Goal: Transaction & Acquisition: Purchase product/service

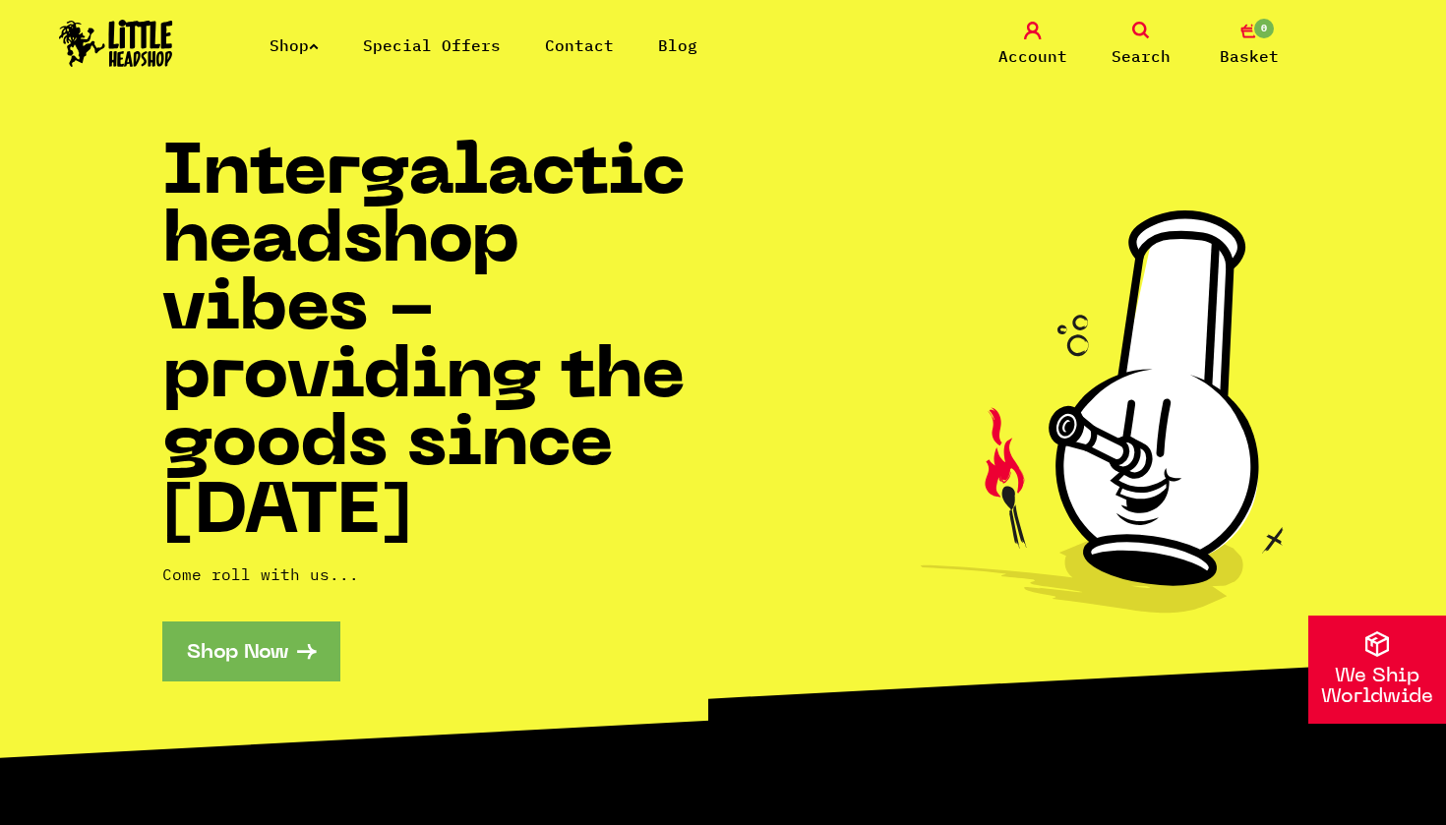
click at [301, 48] on link "Shop" at bounding box center [293, 45] width 49 height 20
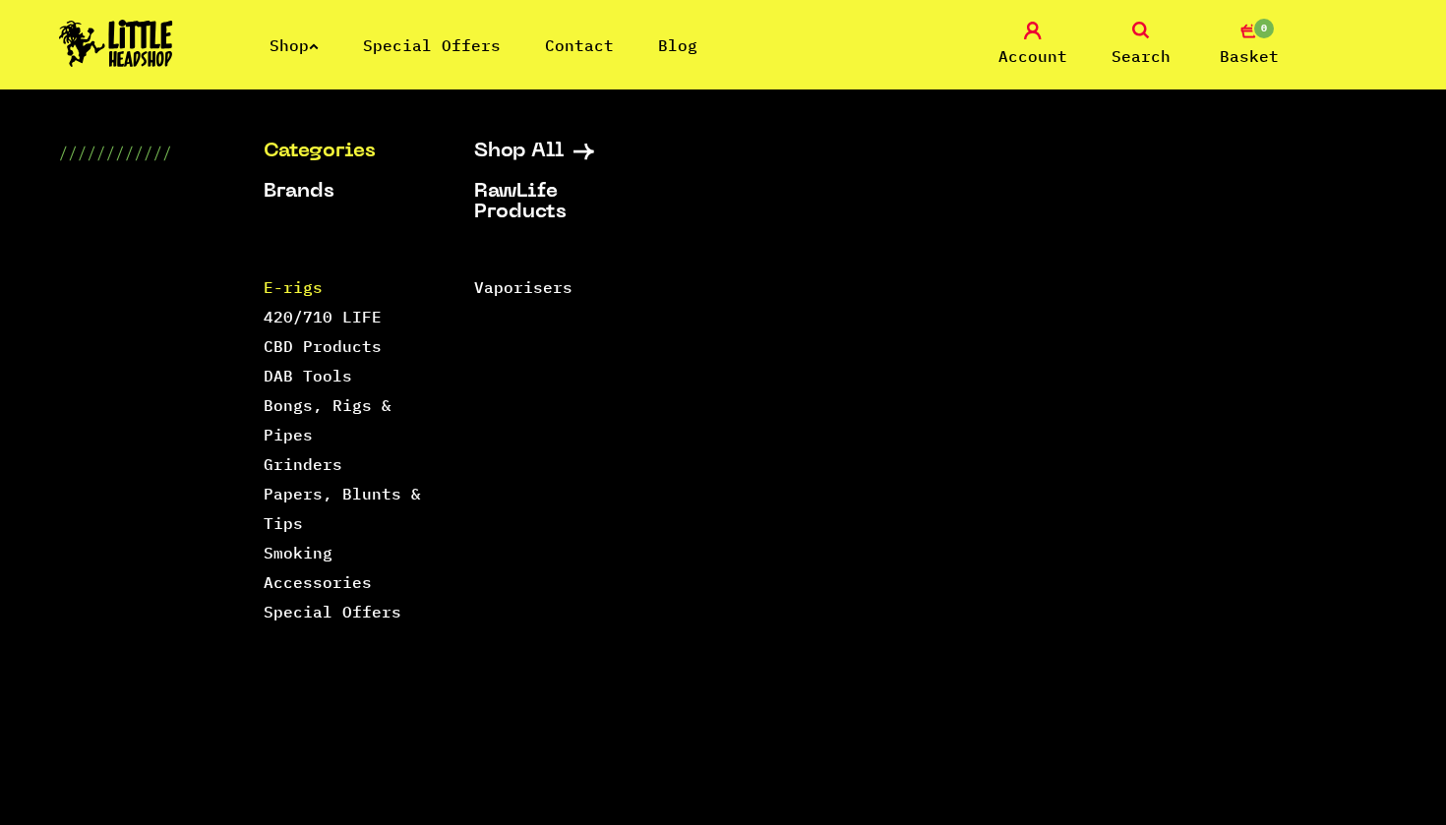
click at [297, 282] on link "E-rigs" at bounding box center [293, 287] width 59 height 20
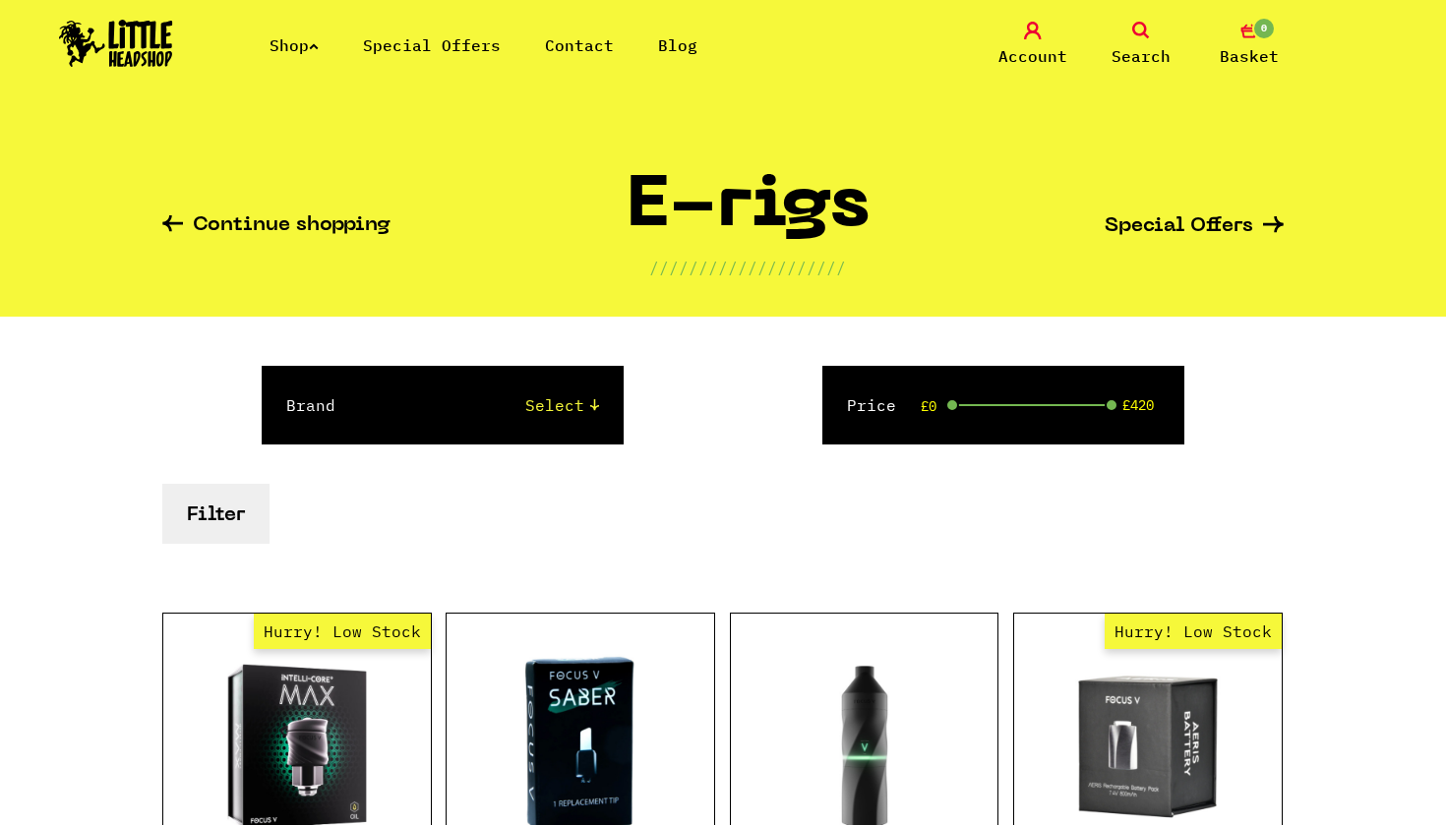
click at [319, 42] on icon at bounding box center [314, 46] width 10 height 8
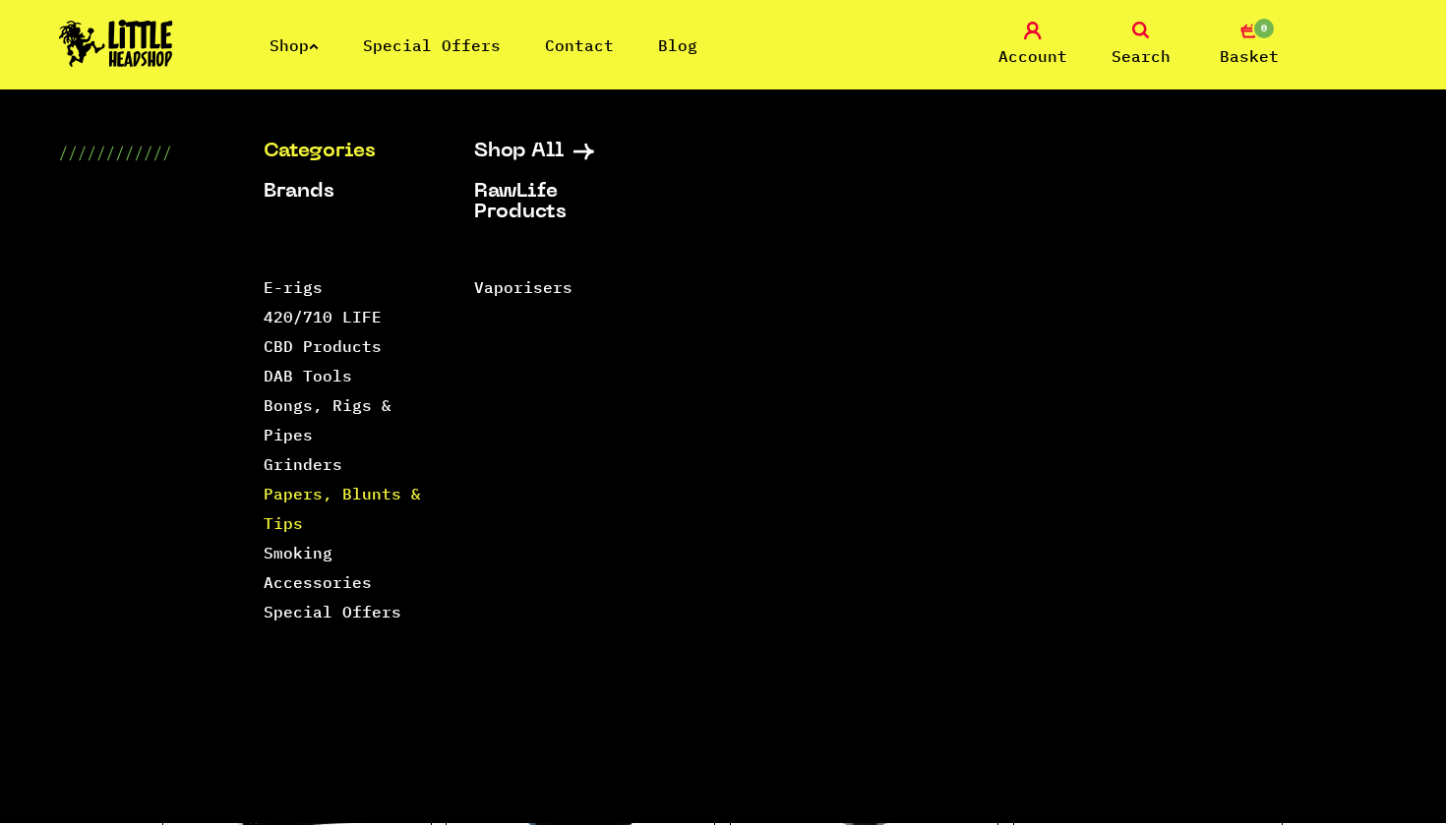
click at [282, 521] on link "Papers, Blunts & Tips" at bounding box center [342, 508] width 157 height 49
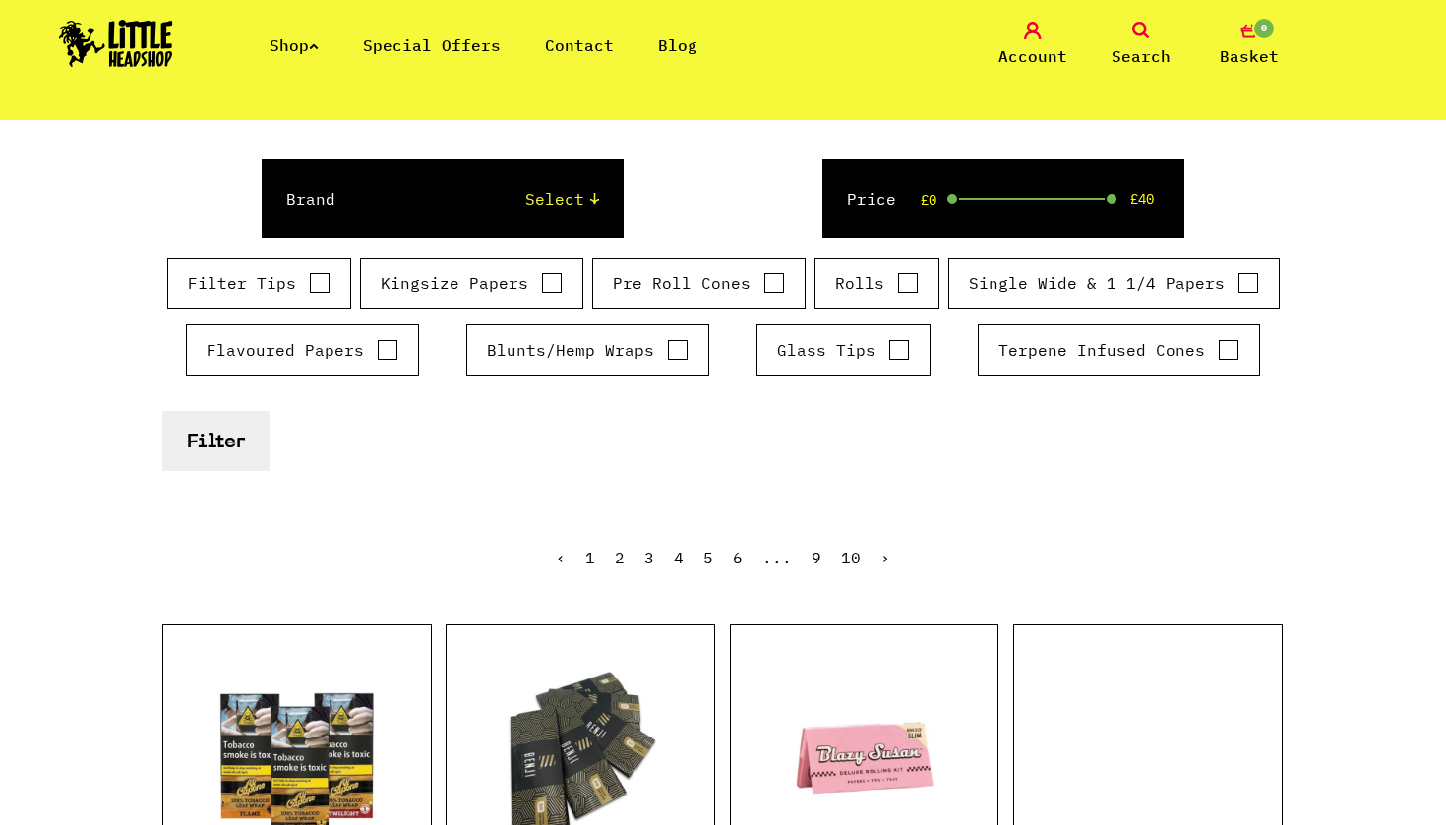
scroll to position [273, 0]
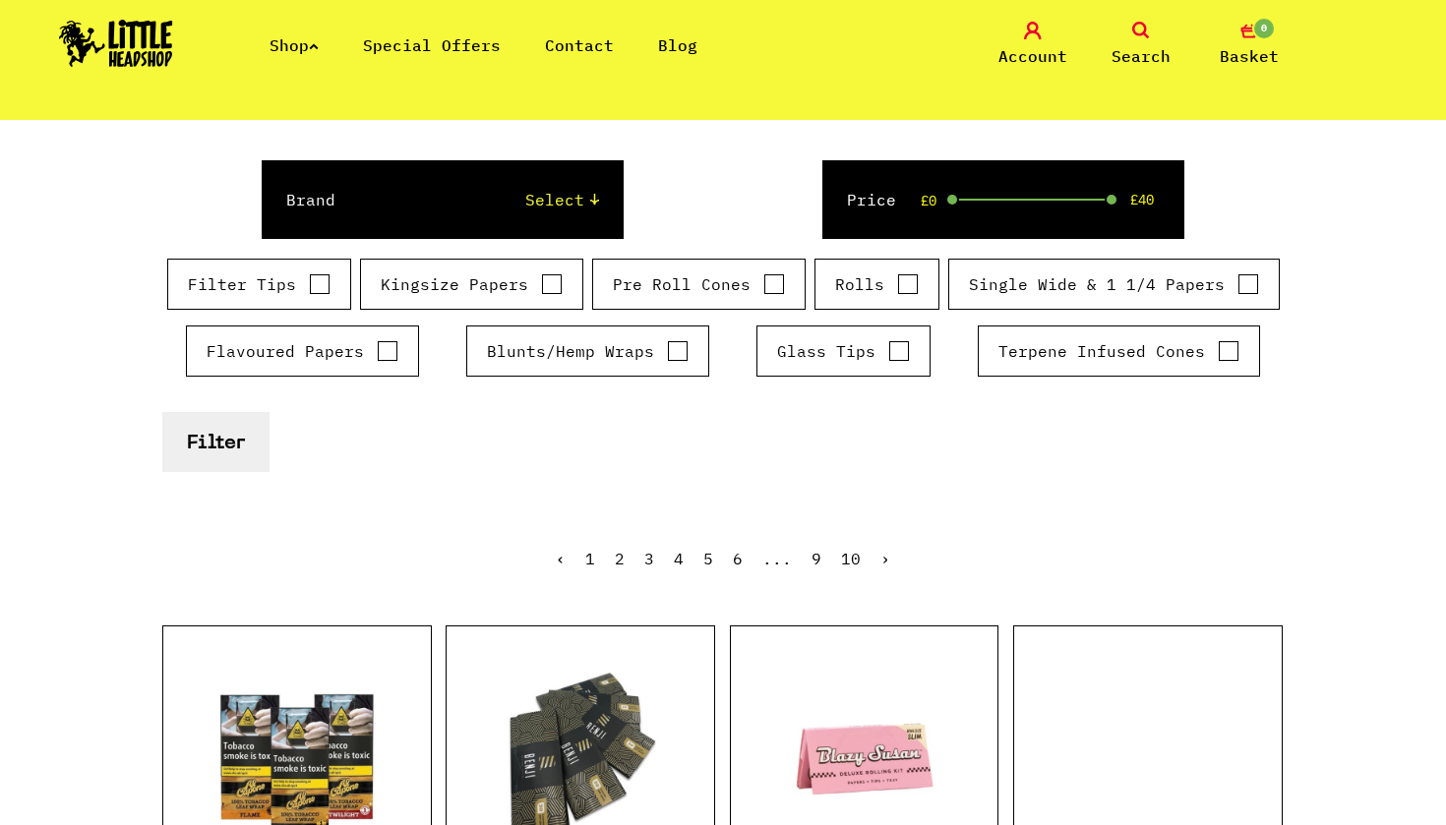
click at [897, 346] on input "Glass Tips" at bounding box center [899, 351] width 22 height 20
checkbox input "true"
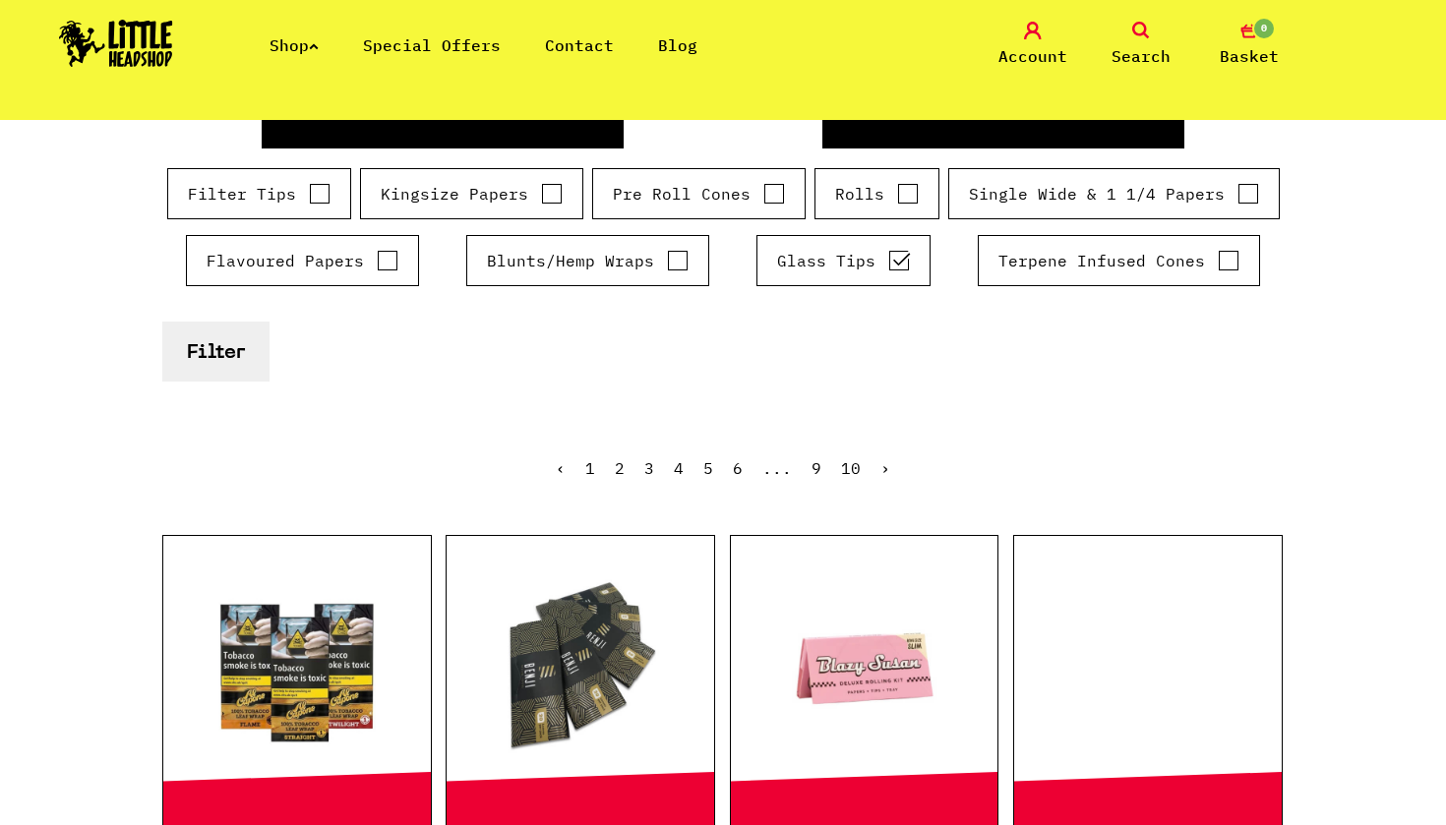
scroll to position [343, 0]
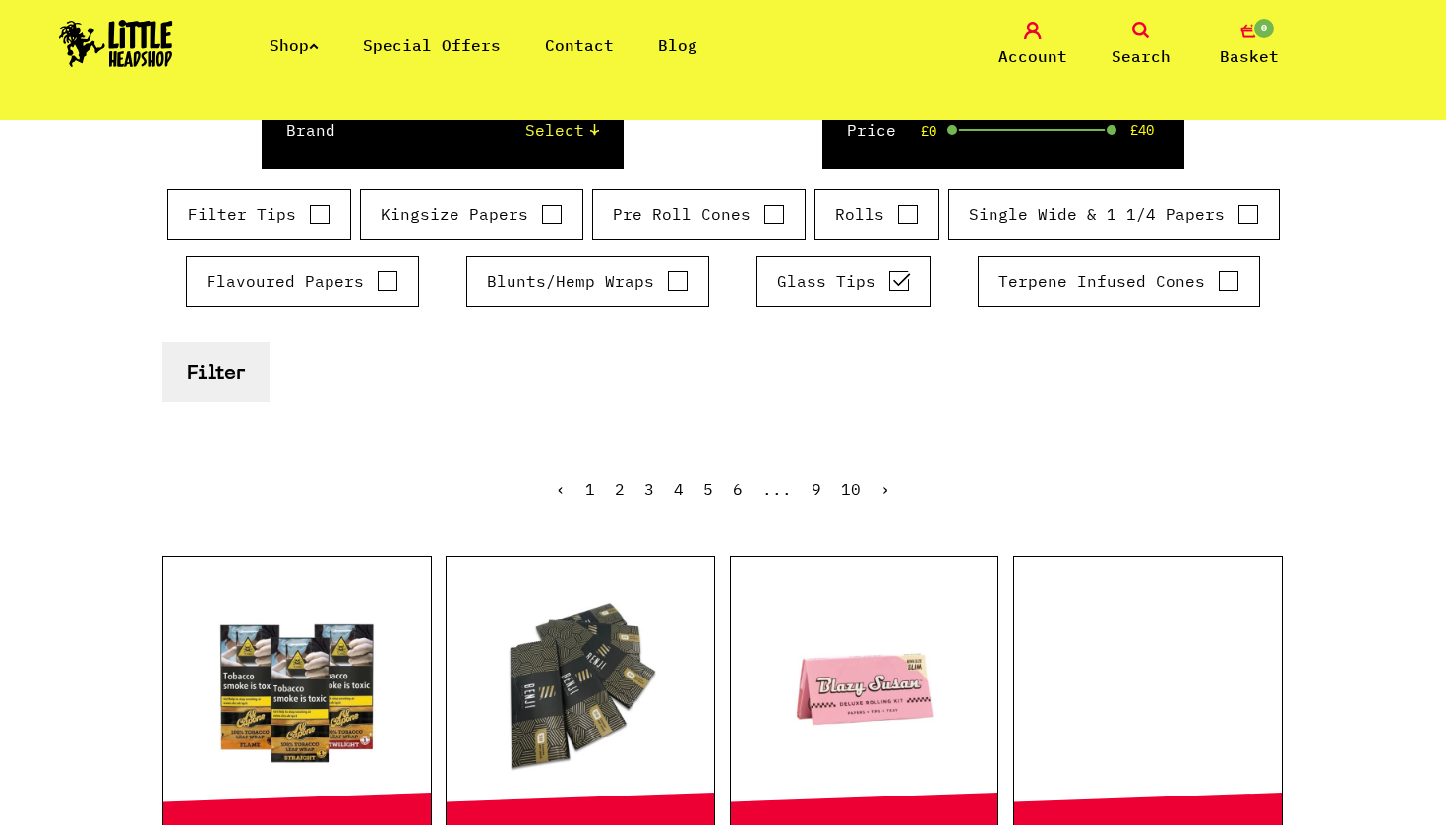
click at [201, 378] on button "Filter" at bounding box center [215, 372] width 107 height 60
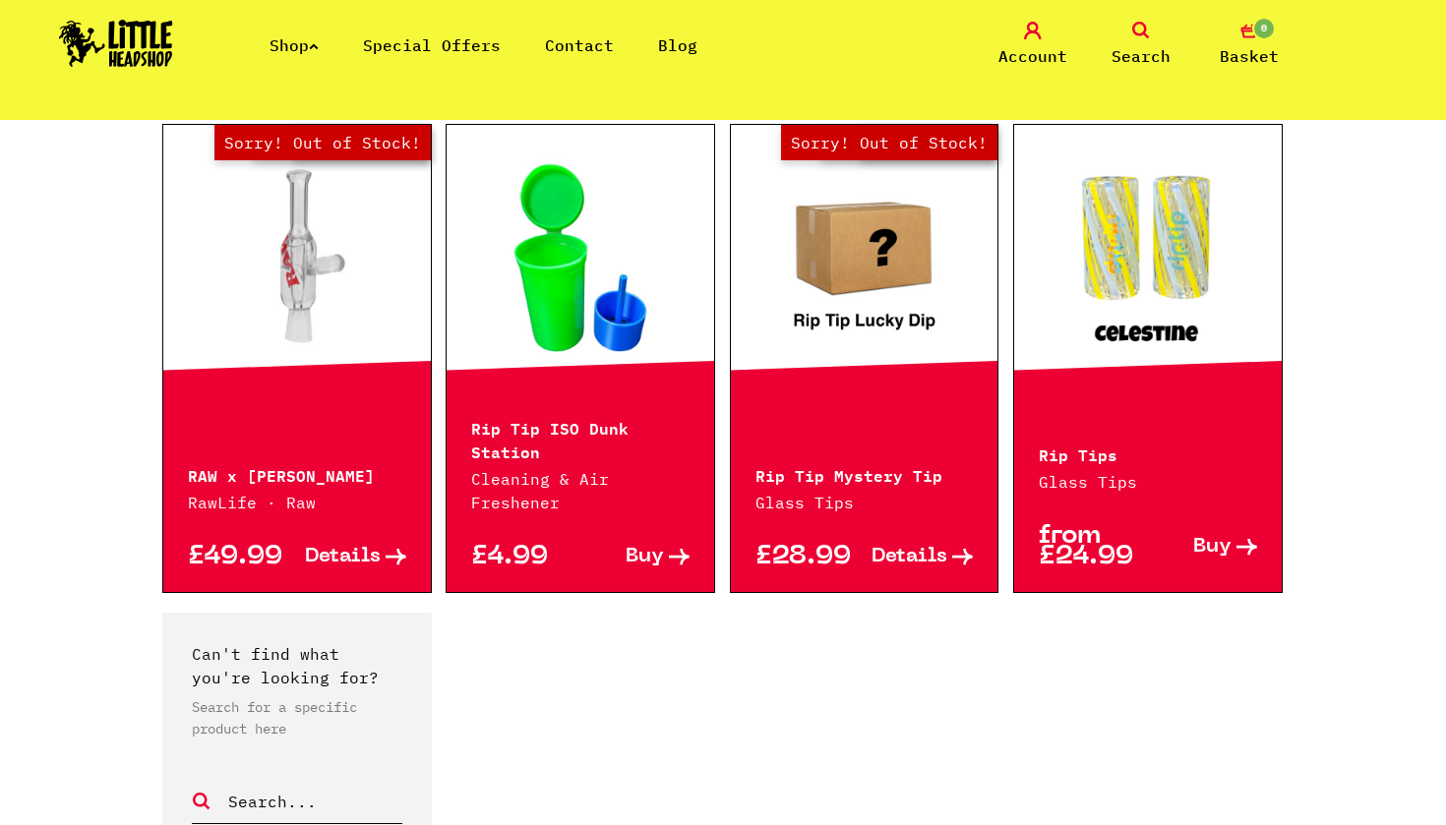
scroll to position [2136, 0]
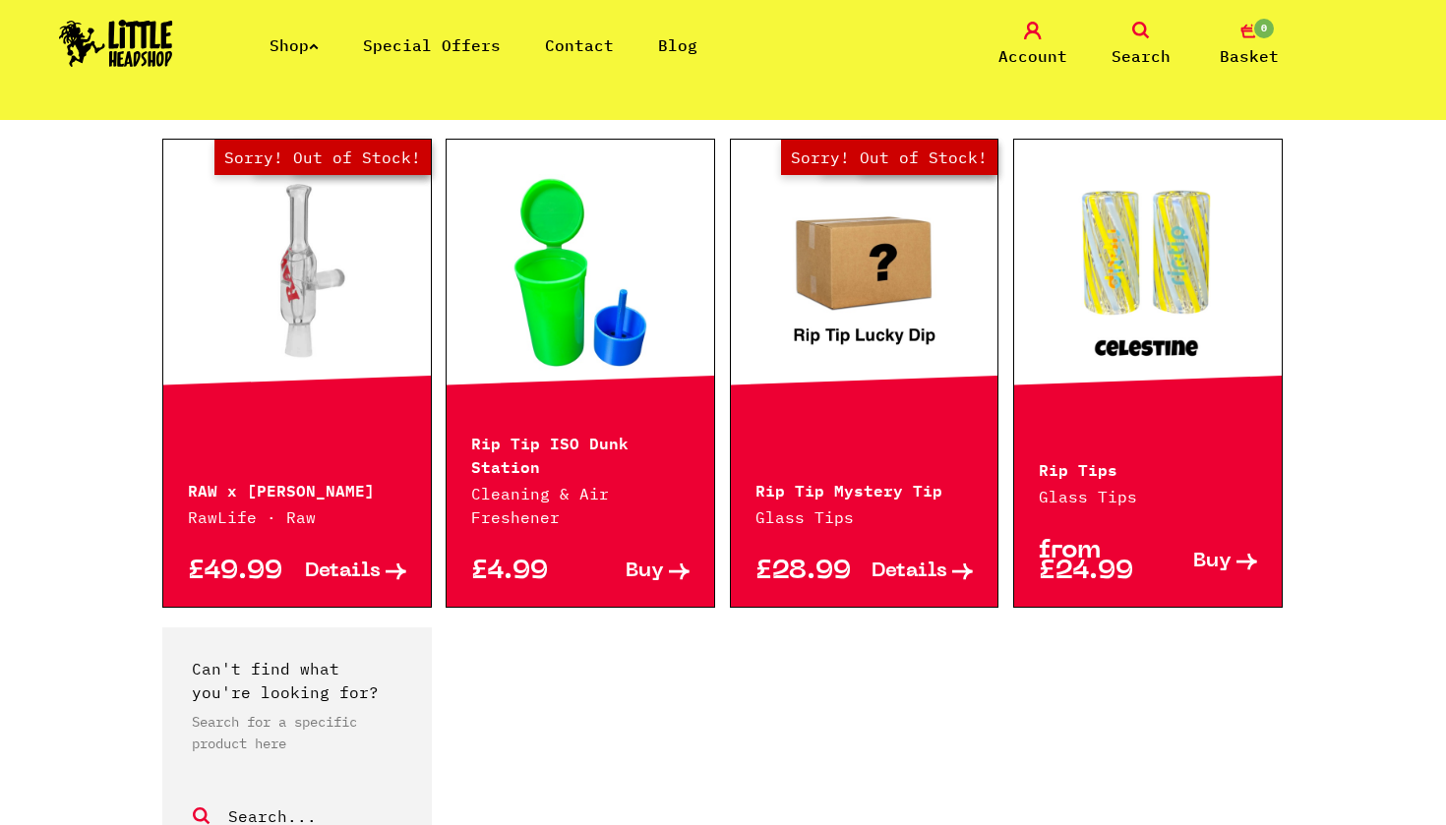
click at [1098, 557] on p "from £24.99" at bounding box center [1093, 561] width 109 height 41
click at [1214, 563] on span "Buy" at bounding box center [1212, 562] width 38 height 21
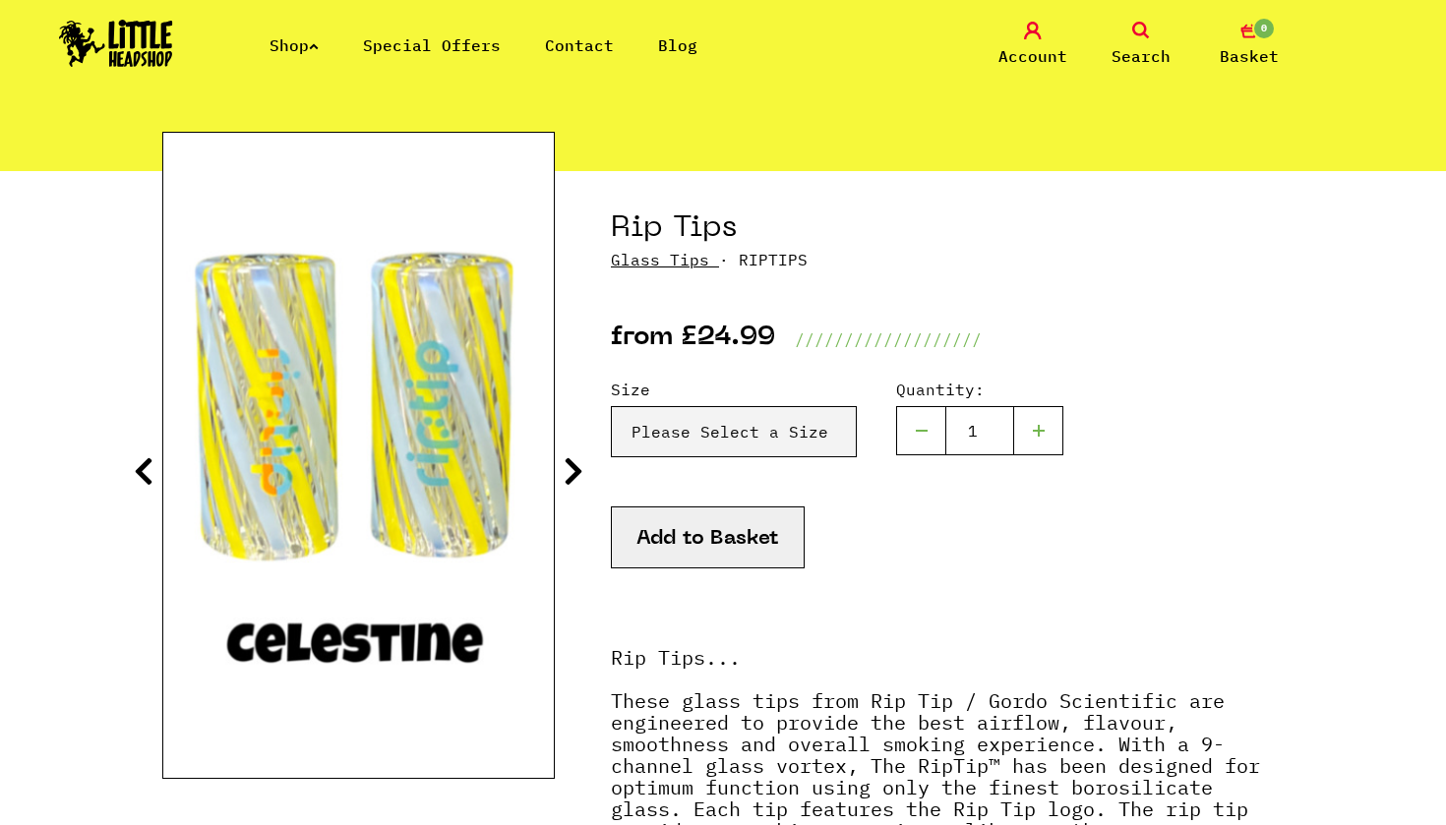
scroll to position [146, 0]
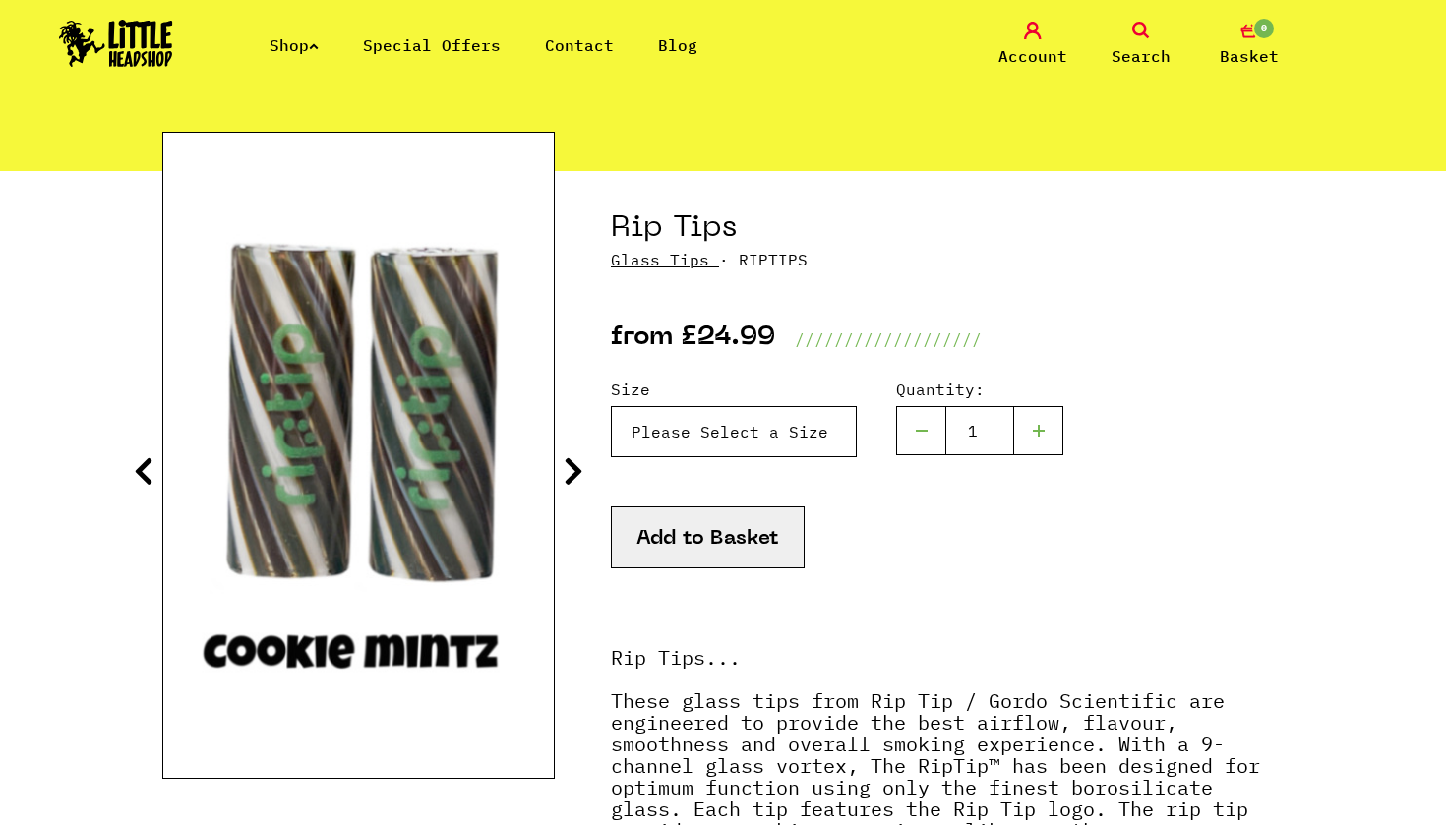
select select "1935"
click at [573, 468] on icon at bounding box center [574, 470] width 20 height 31
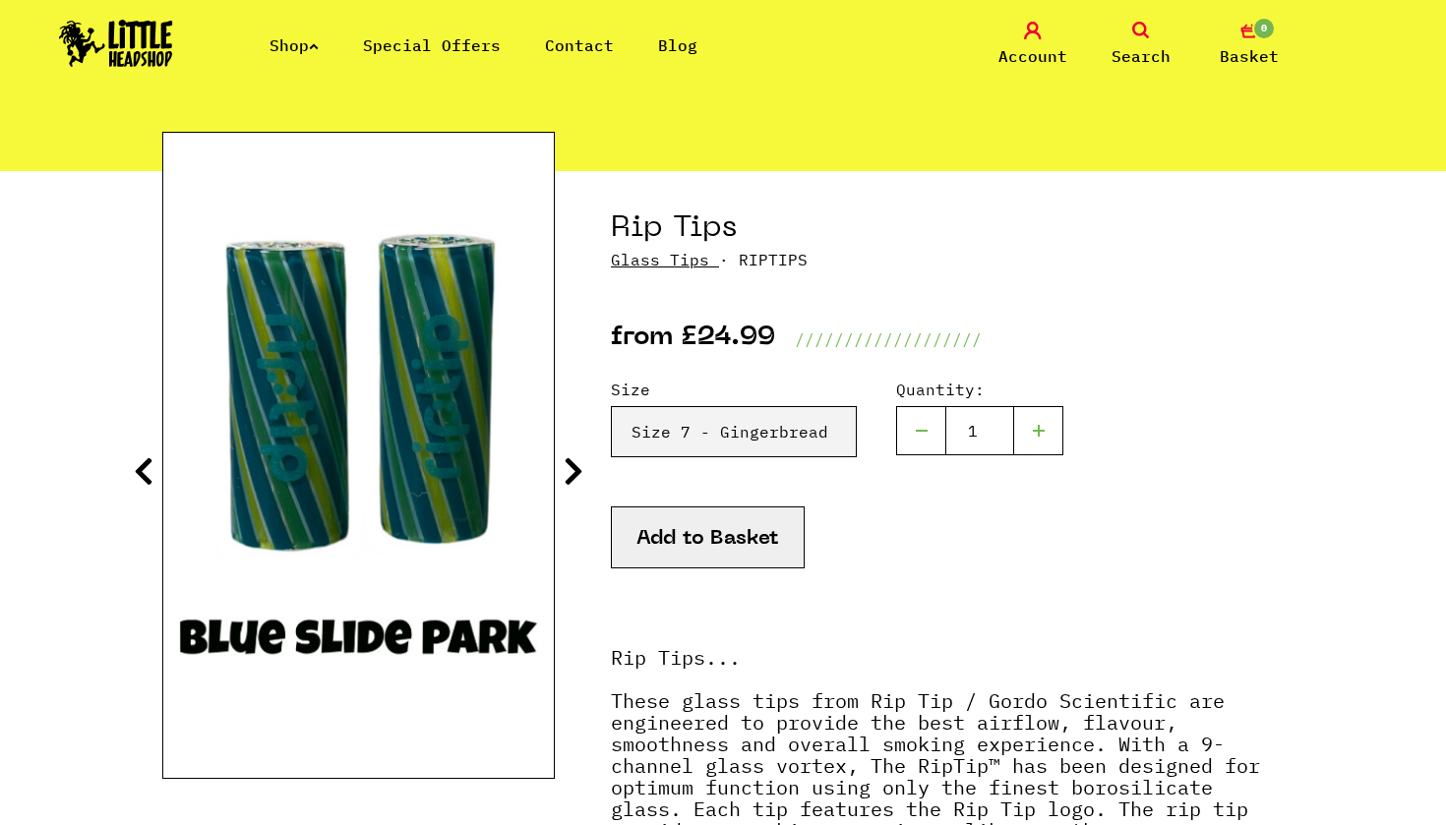
click at [573, 468] on icon at bounding box center [574, 470] width 20 height 31
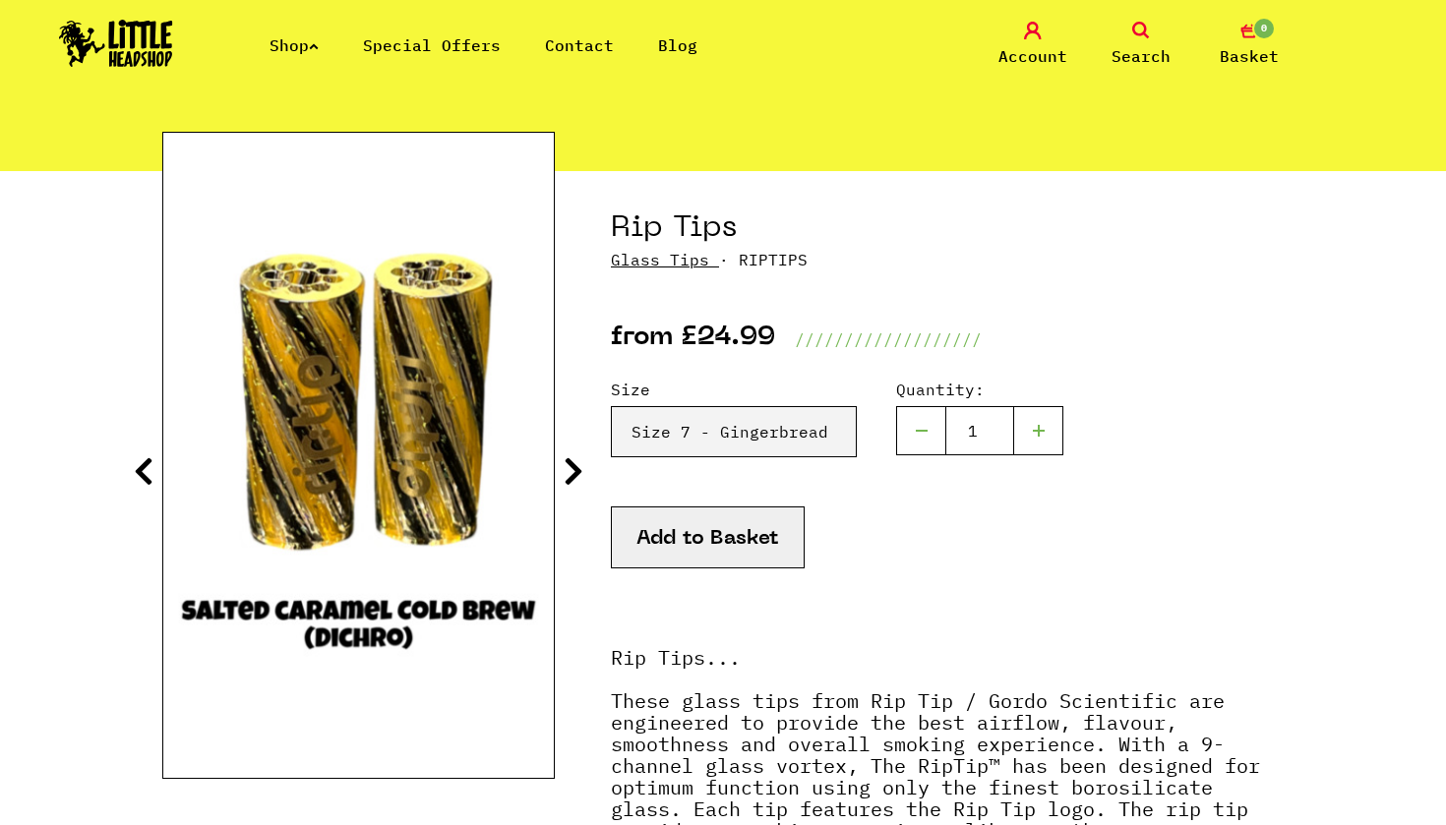
click at [573, 468] on icon at bounding box center [574, 470] width 20 height 31
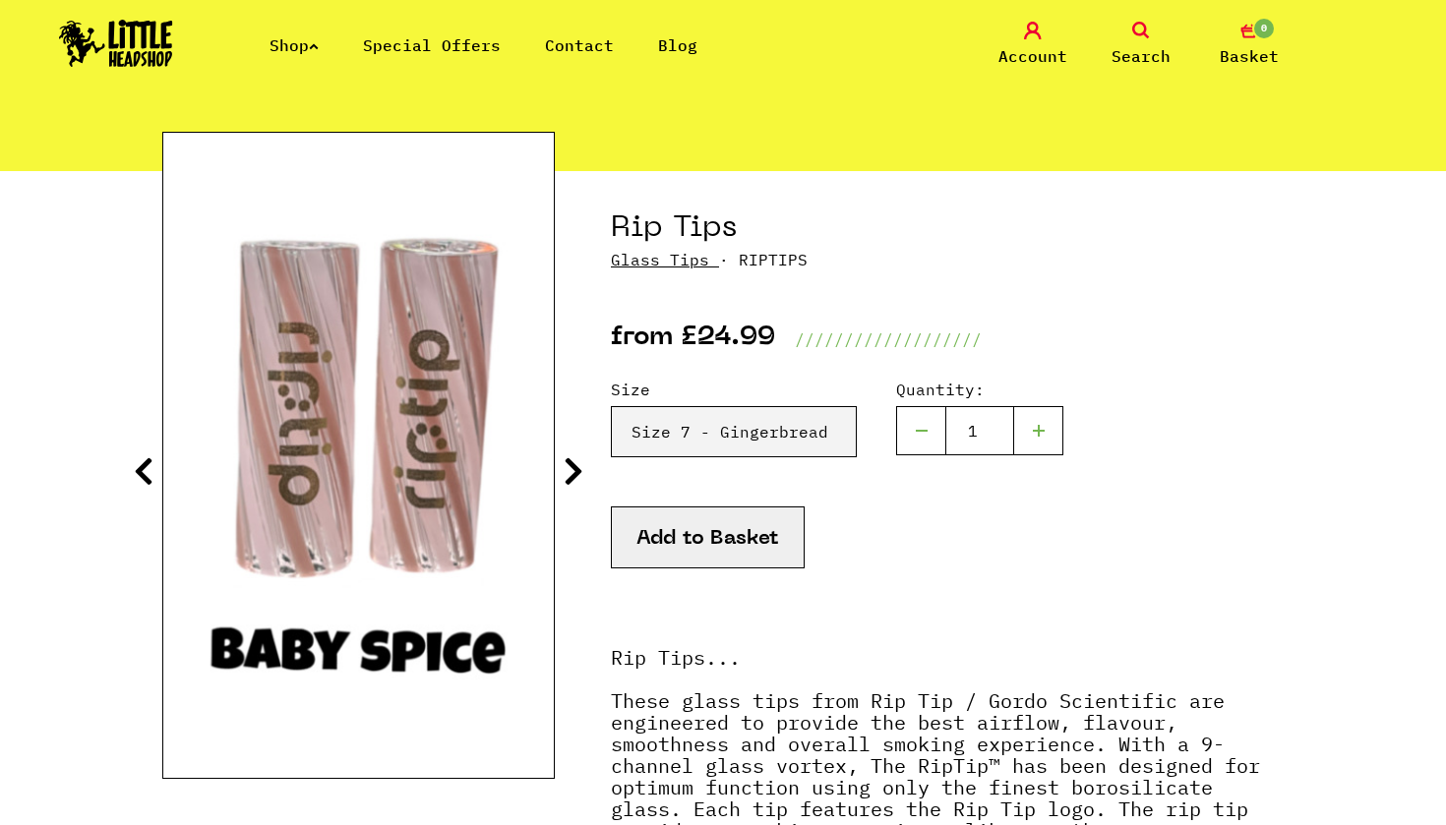
click at [573, 468] on icon at bounding box center [574, 470] width 20 height 31
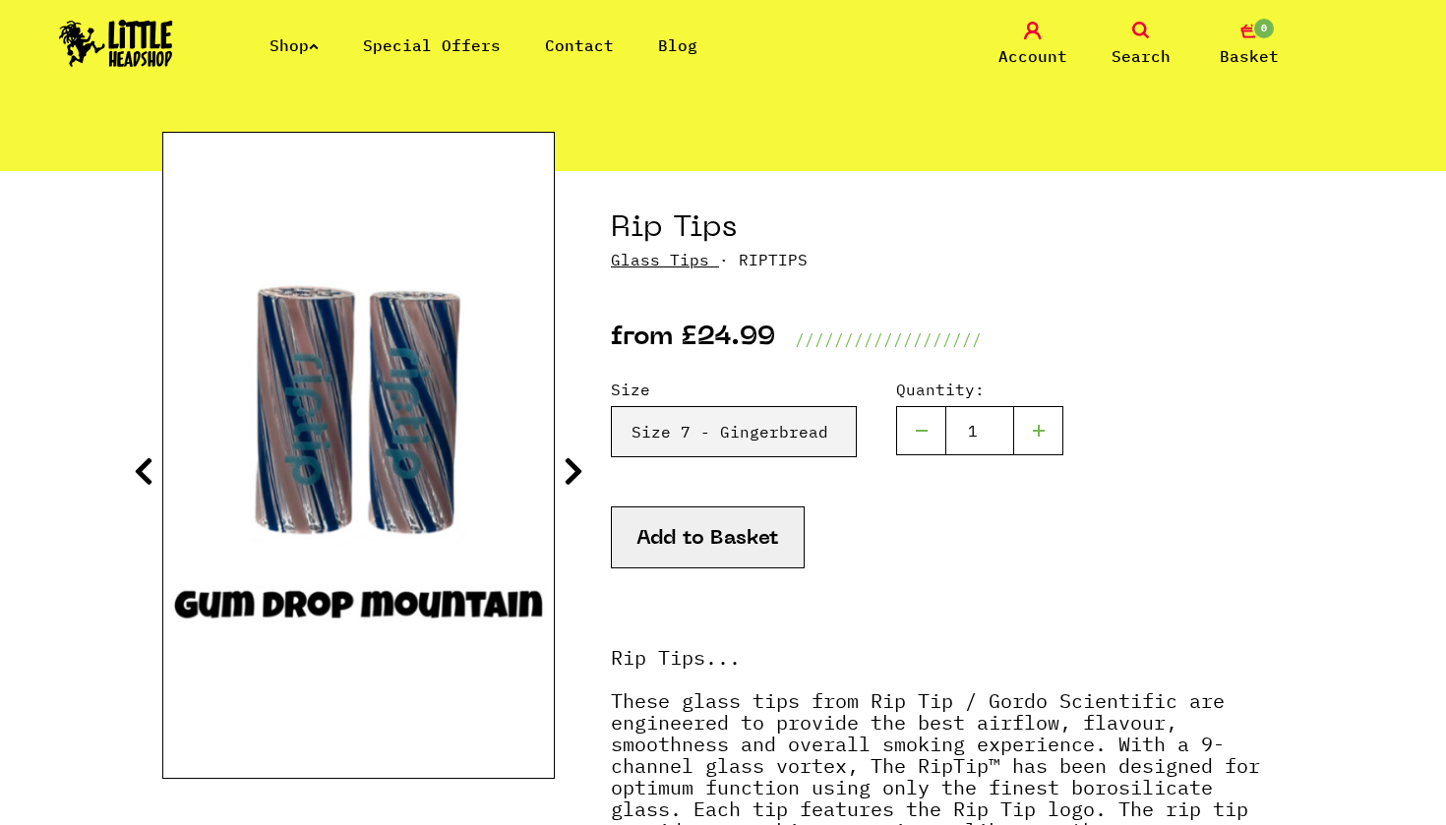
click at [573, 468] on icon at bounding box center [574, 470] width 20 height 31
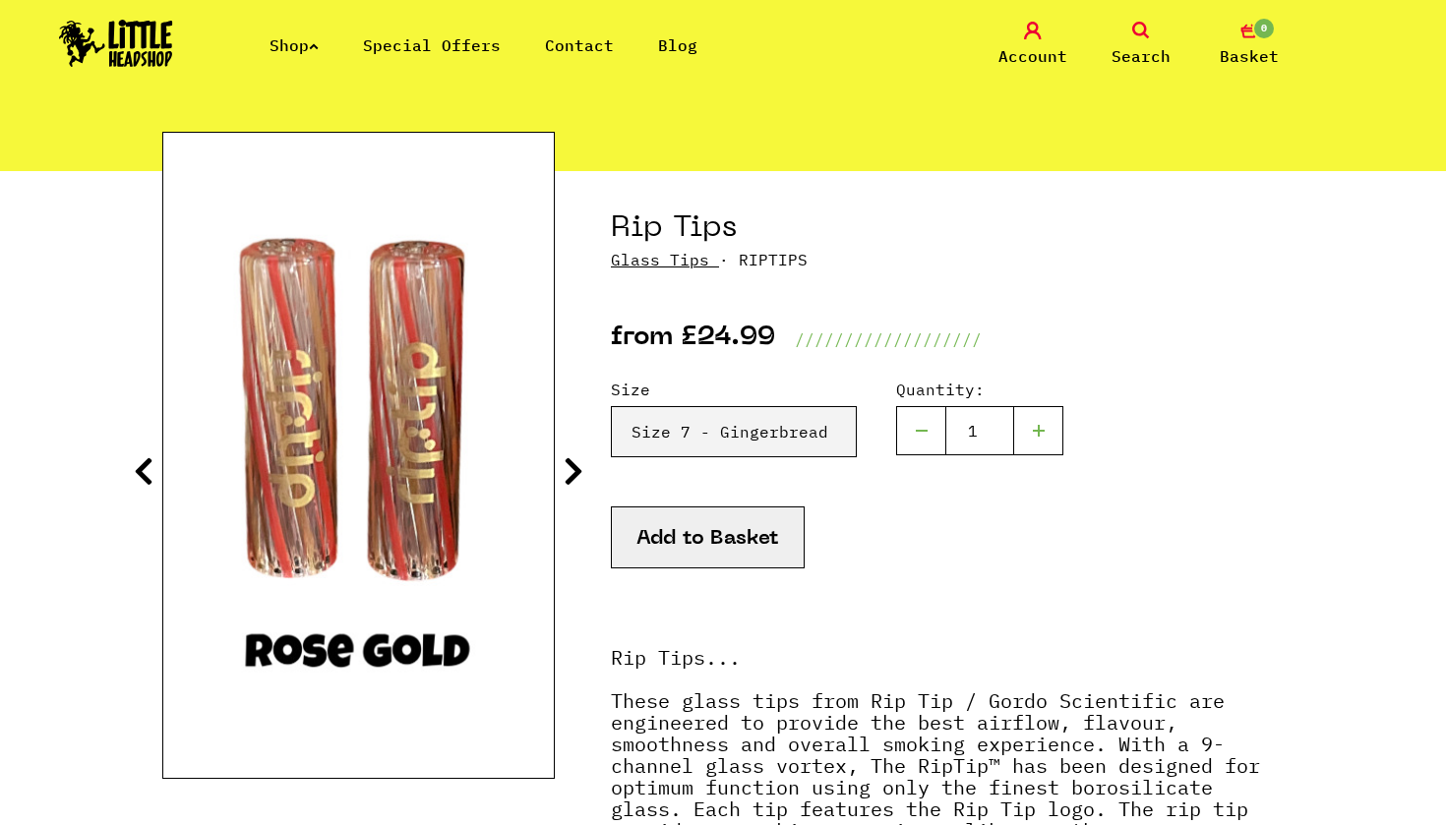
click at [149, 484] on icon at bounding box center [144, 470] width 20 height 31
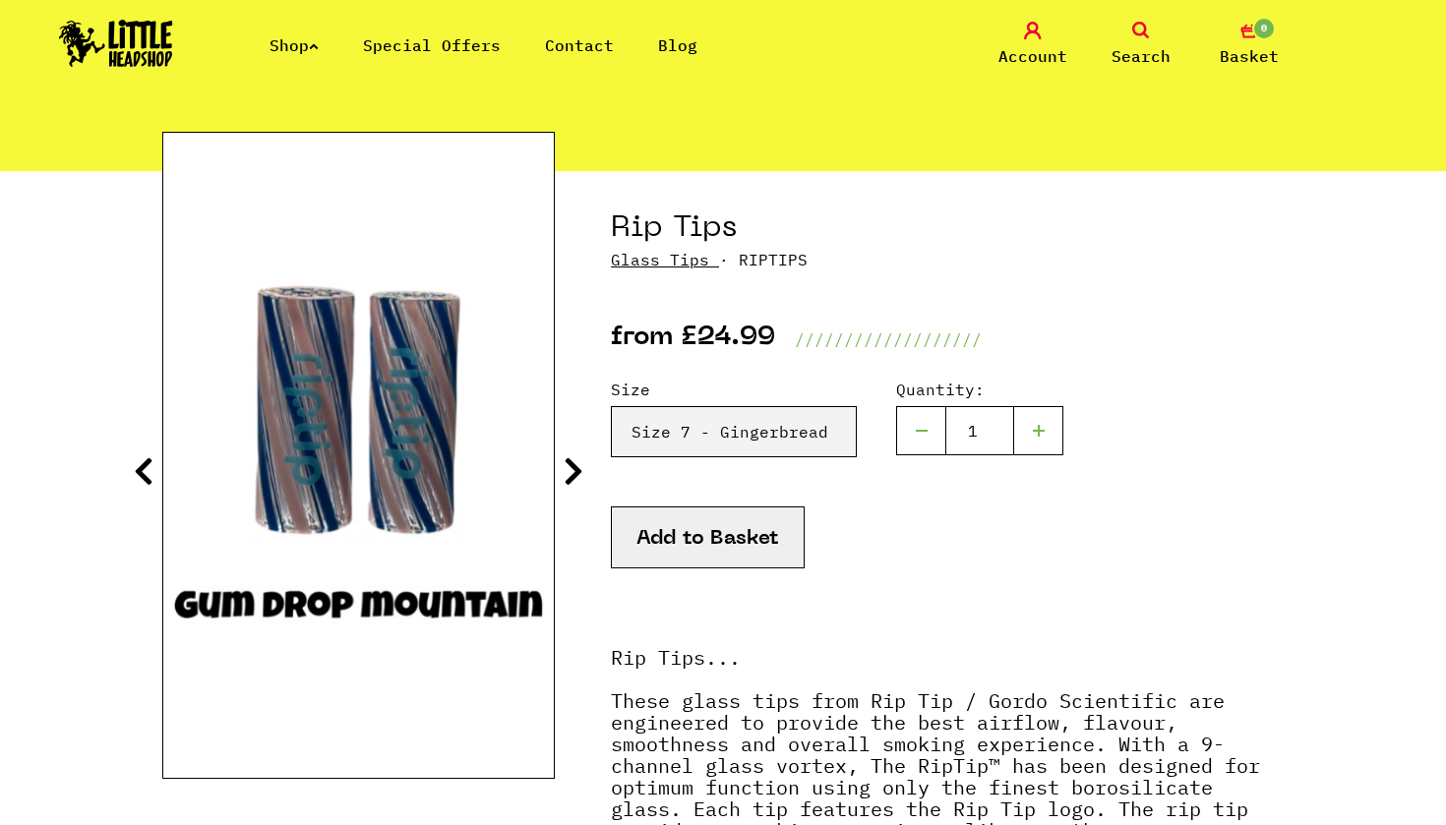
click at [149, 475] on icon at bounding box center [144, 470] width 20 height 31
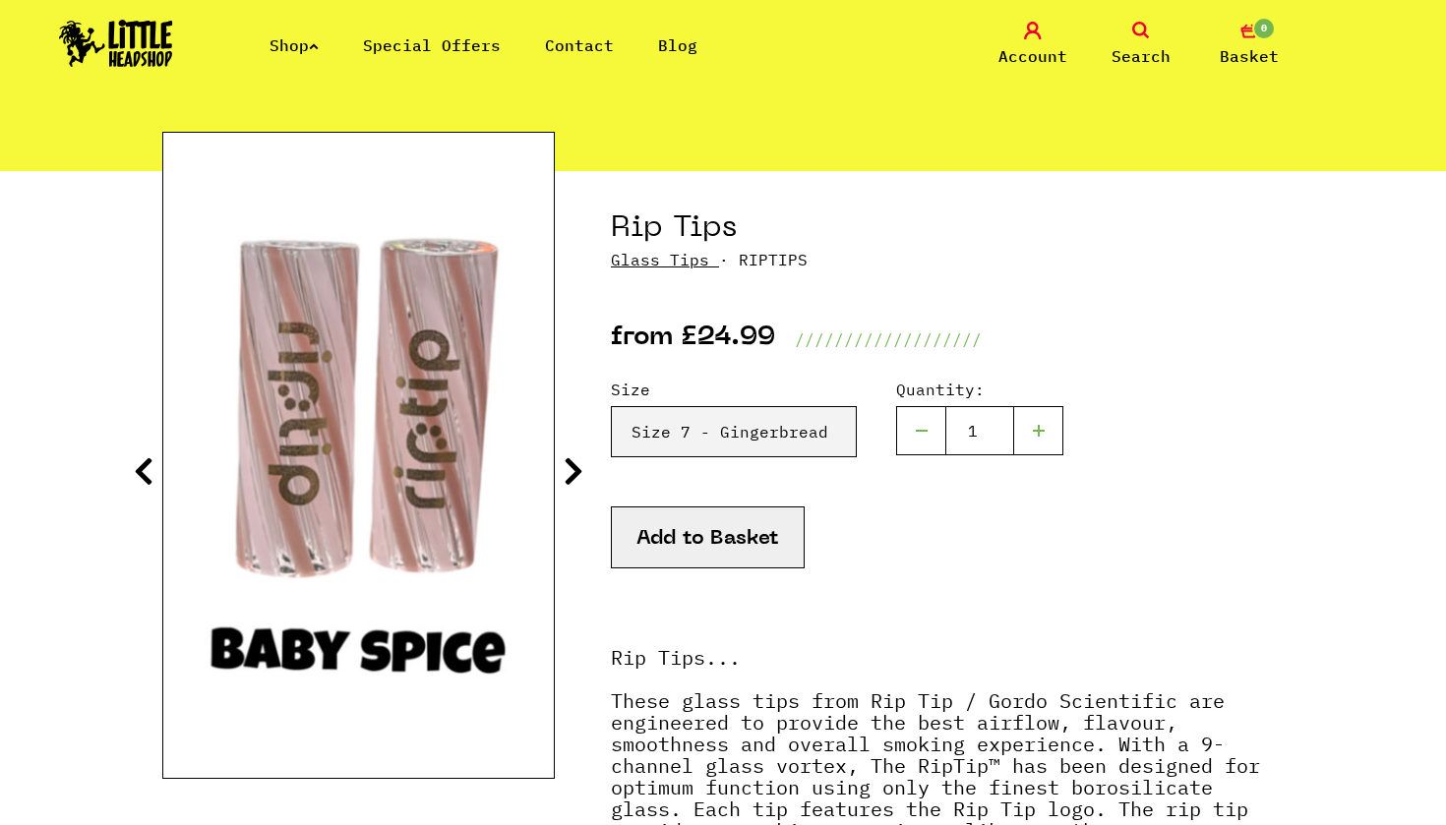
click at [149, 475] on icon at bounding box center [144, 470] width 20 height 31
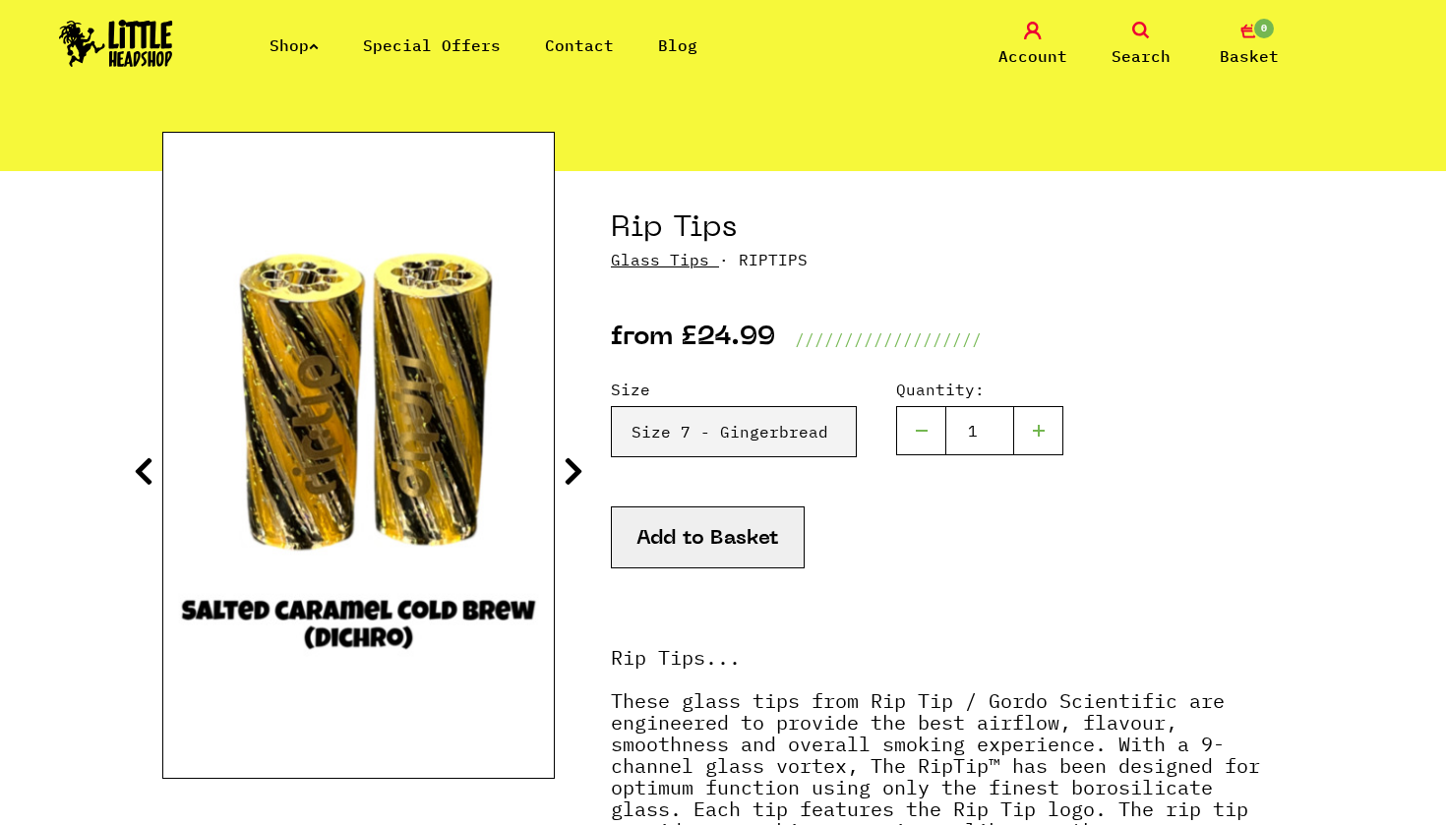
click at [149, 475] on icon at bounding box center [144, 470] width 20 height 31
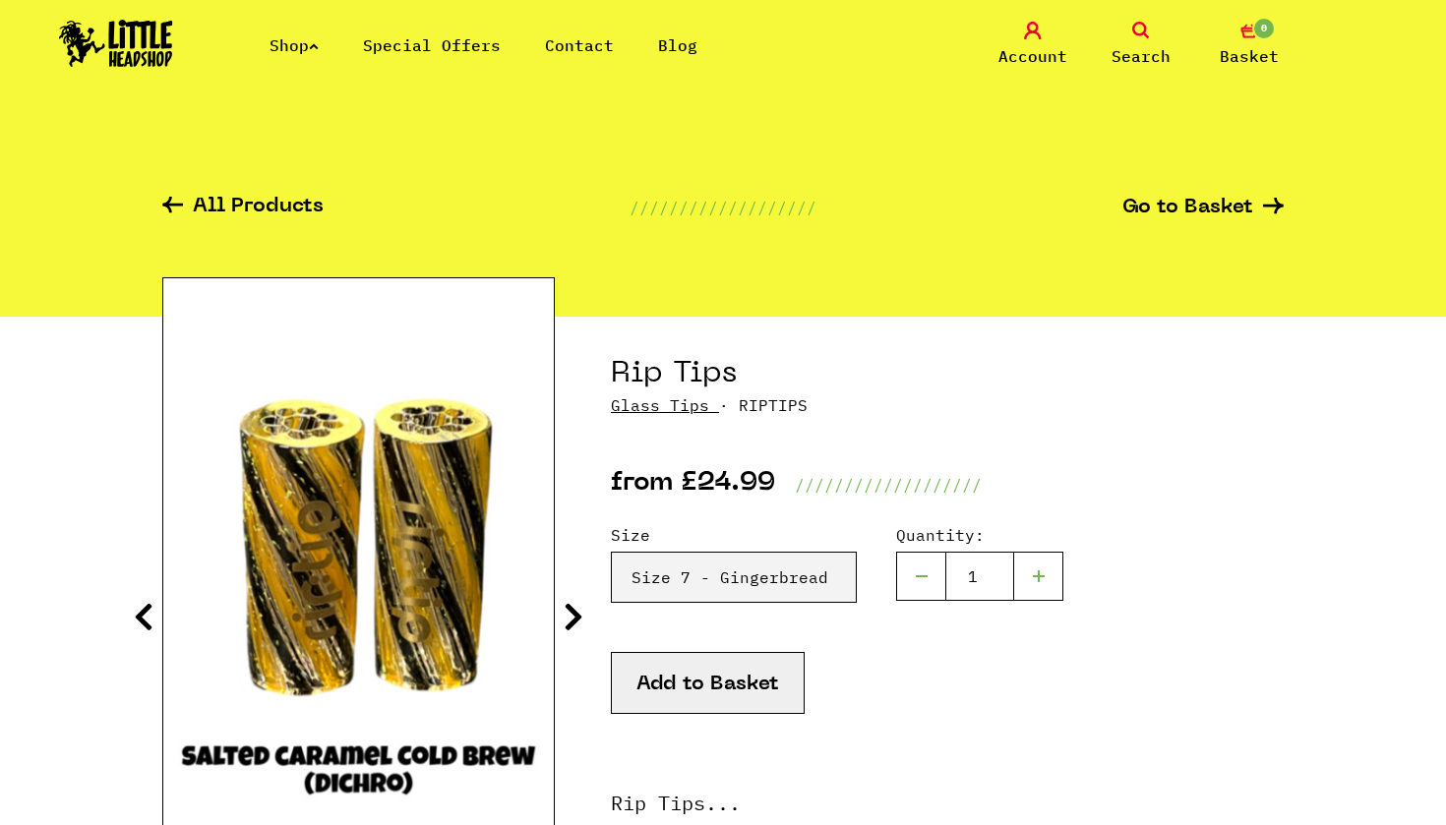
scroll to position [0, 0]
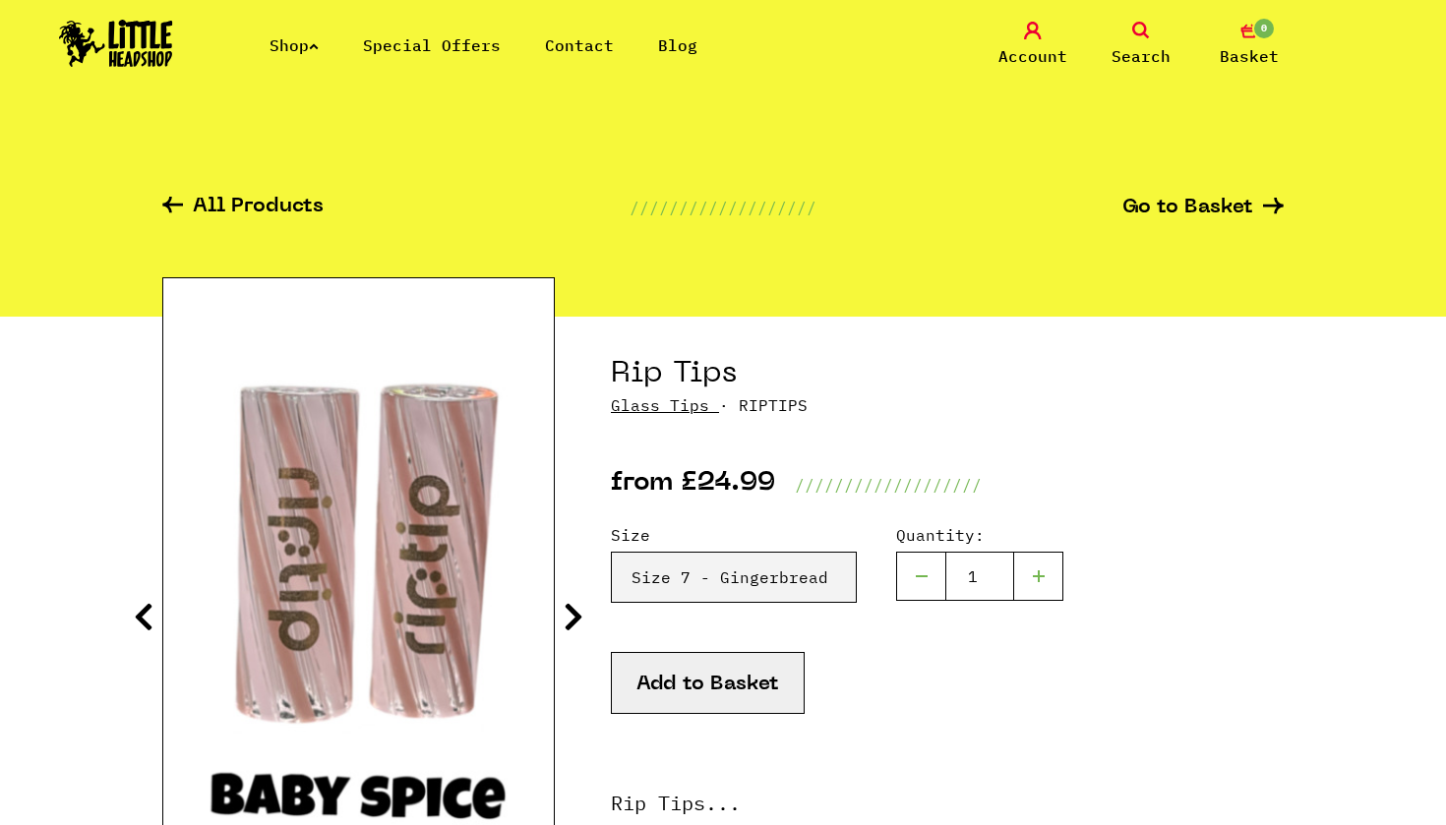
click at [174, 203] on icon at bounding box center [172, 205] width 21 height 17
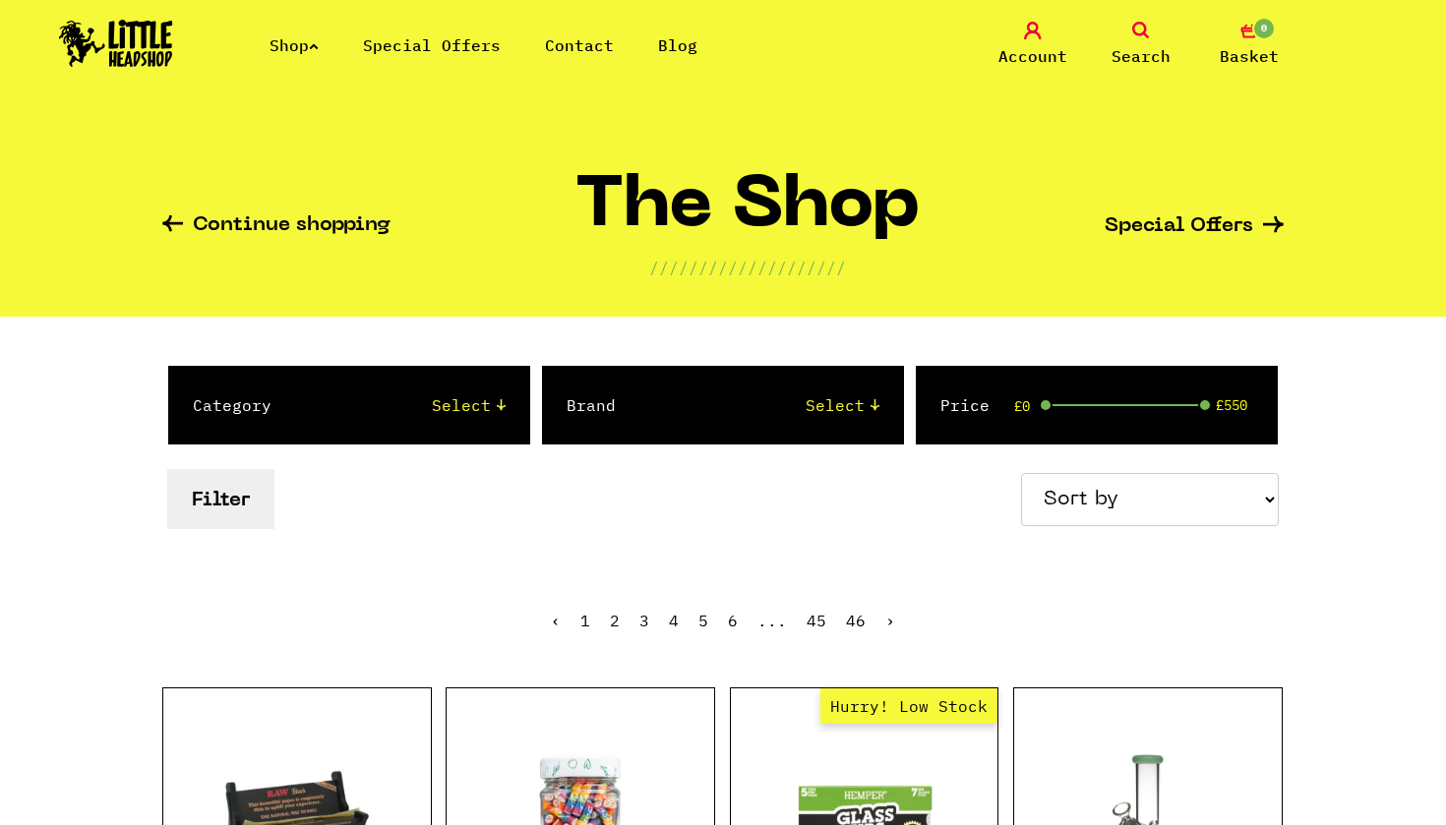
click at [319, 44] on icon at bounding box center [314, 46] width 10 height 8
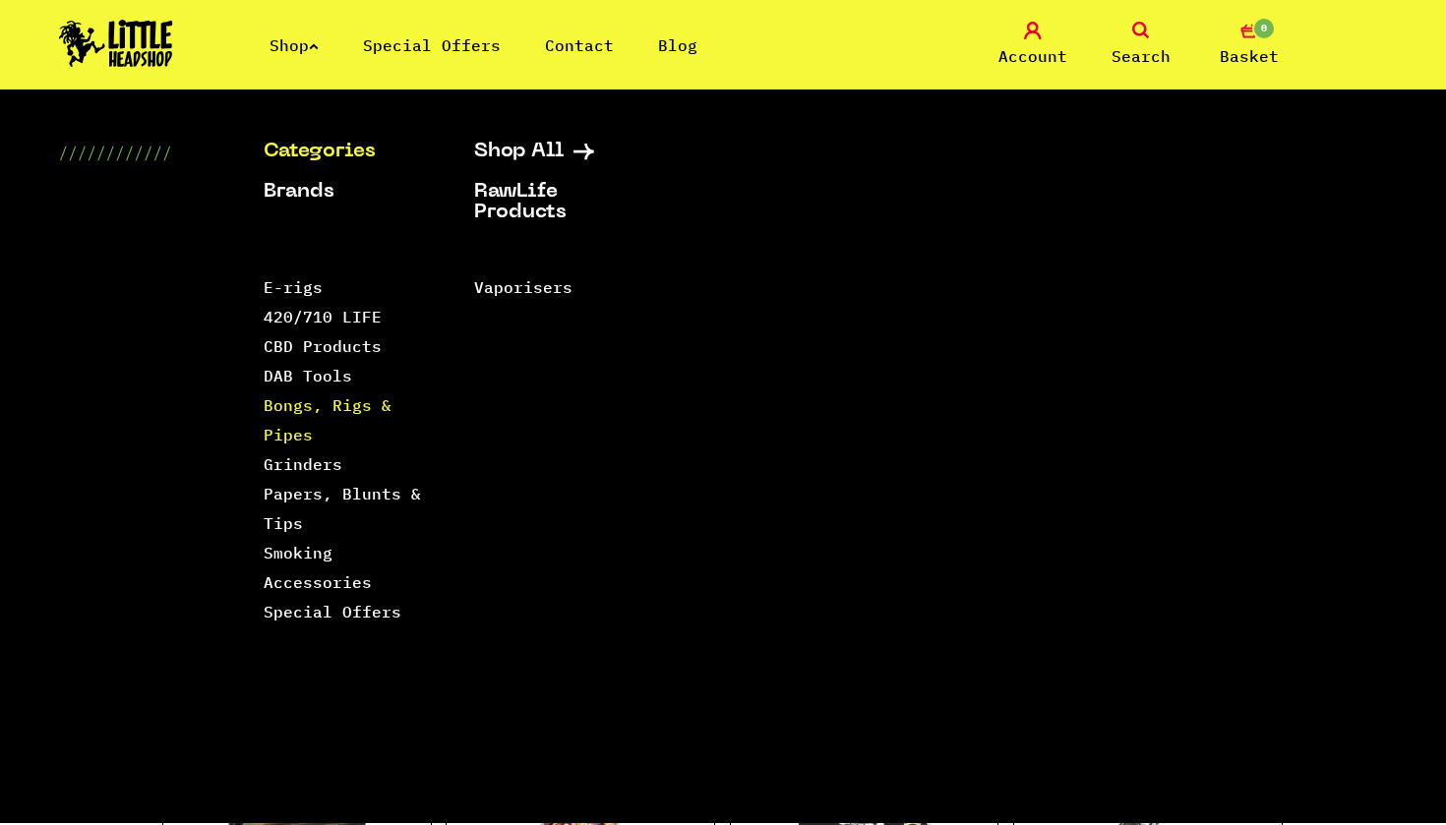
click at [281, 412] on link "Bongs, Rigs & Pipes" at bounding box center [328, 419] width 128 height 49
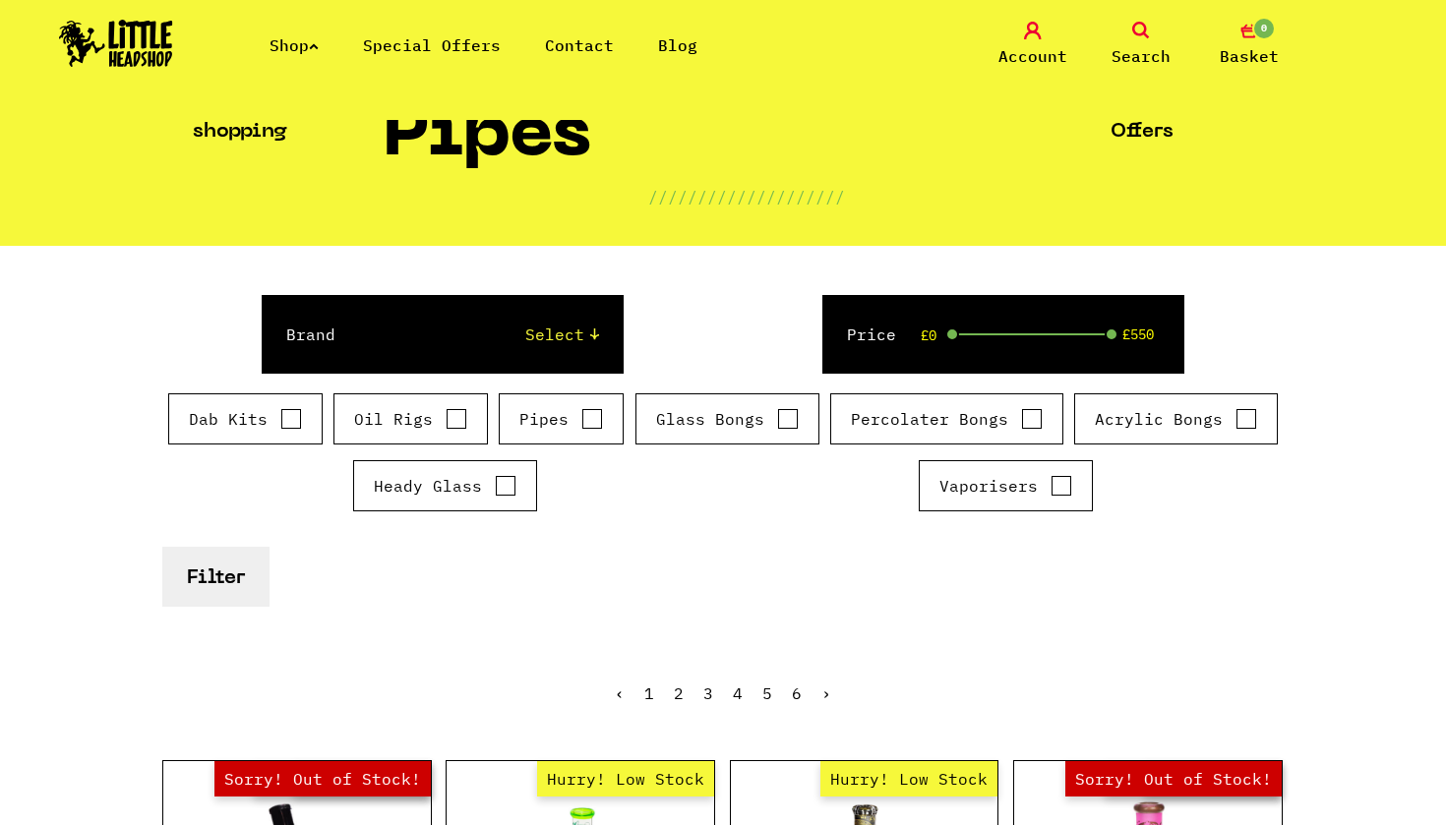
scroll to position [142, 0]
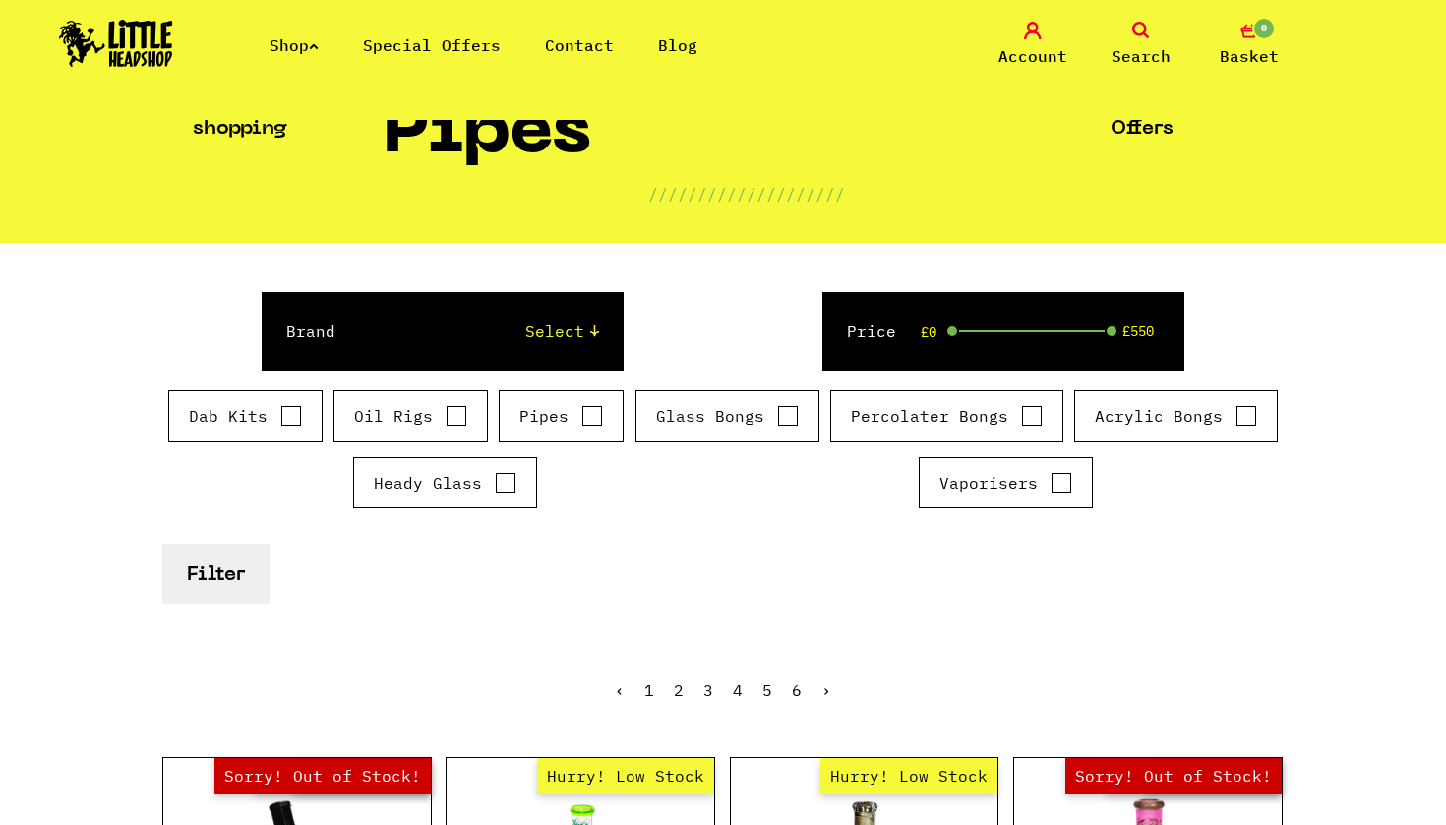
click at [754, 415] on label "Glass Bongs" at bounding box center [727, 416] width 143 height 24
click at [777, 415] on input "Glass Bongs" at bounding box center [788, 416] width 22 height 20
checkbox input "true"
click at [1004, 426] on label "Percolater Bongs" at bounding box center [947, 416] width 192 height 24
click at [1021, 426] on input "Percolater Bongs" at bounding box center [1032, 416] width 22 height 20
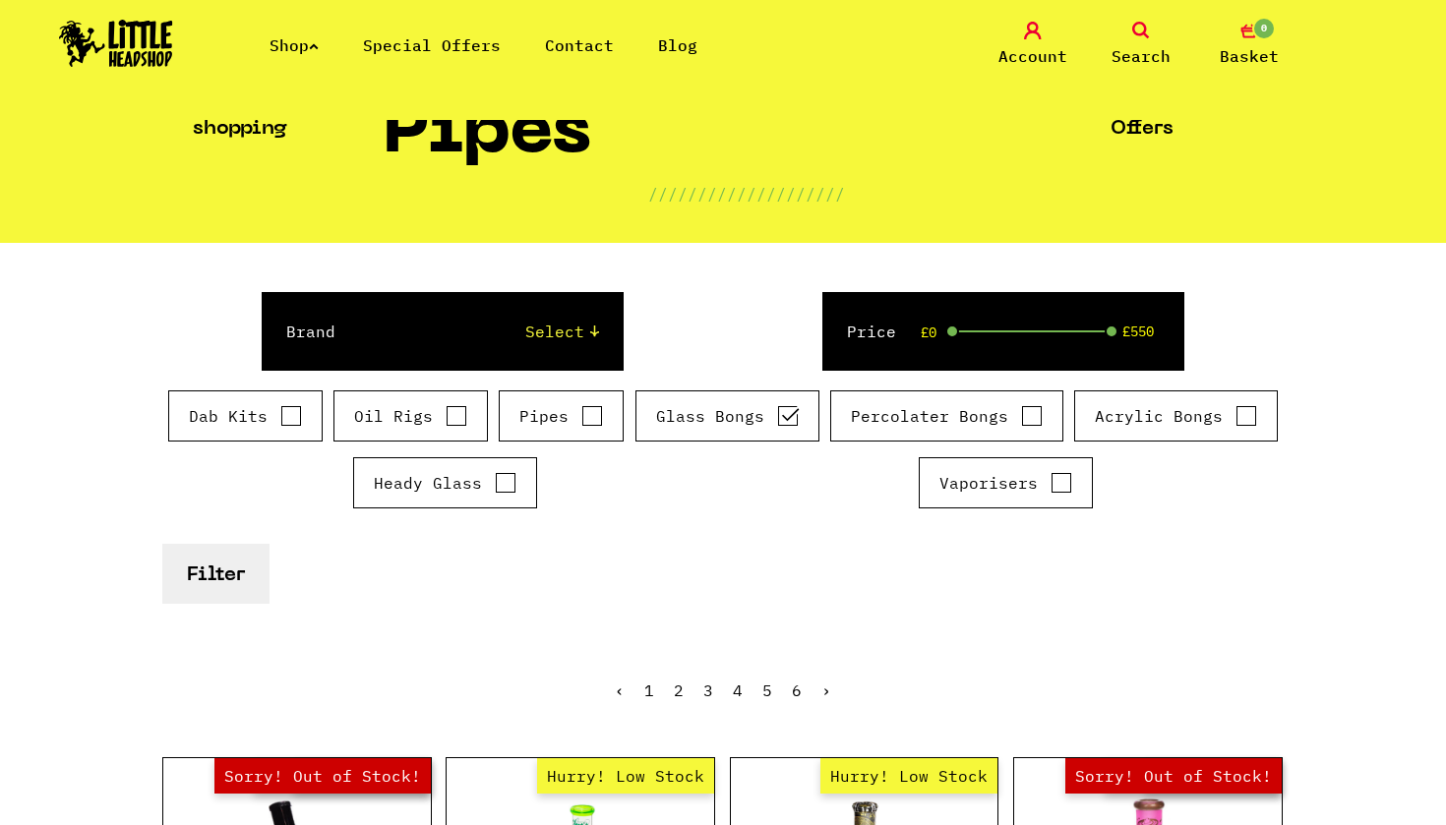
checkbox input "true"
click at [1166, 435] on div "Acrylic Bongs" at bounding box center [1176, 415] width 204 height 51
click at [1192, 409] on label "Acrylic Bongs" at bounding box center [1176, 416] width 162 height 24
click at [1235, 409] on input "Acrylic Bongs" at bounding box center [1246, 416] width 22 height 20
checkbox input "true"
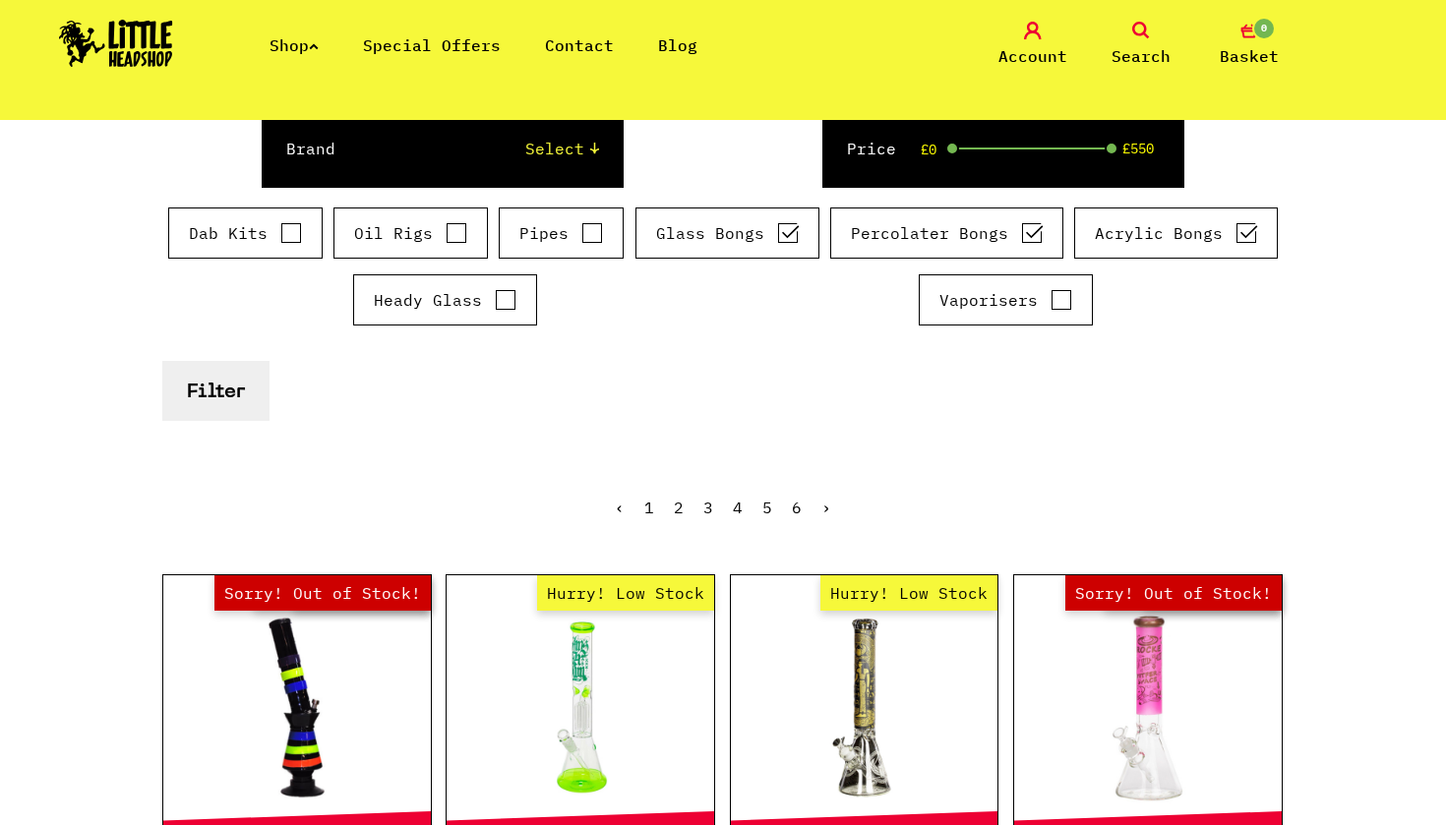
scroll to position [337, 0]
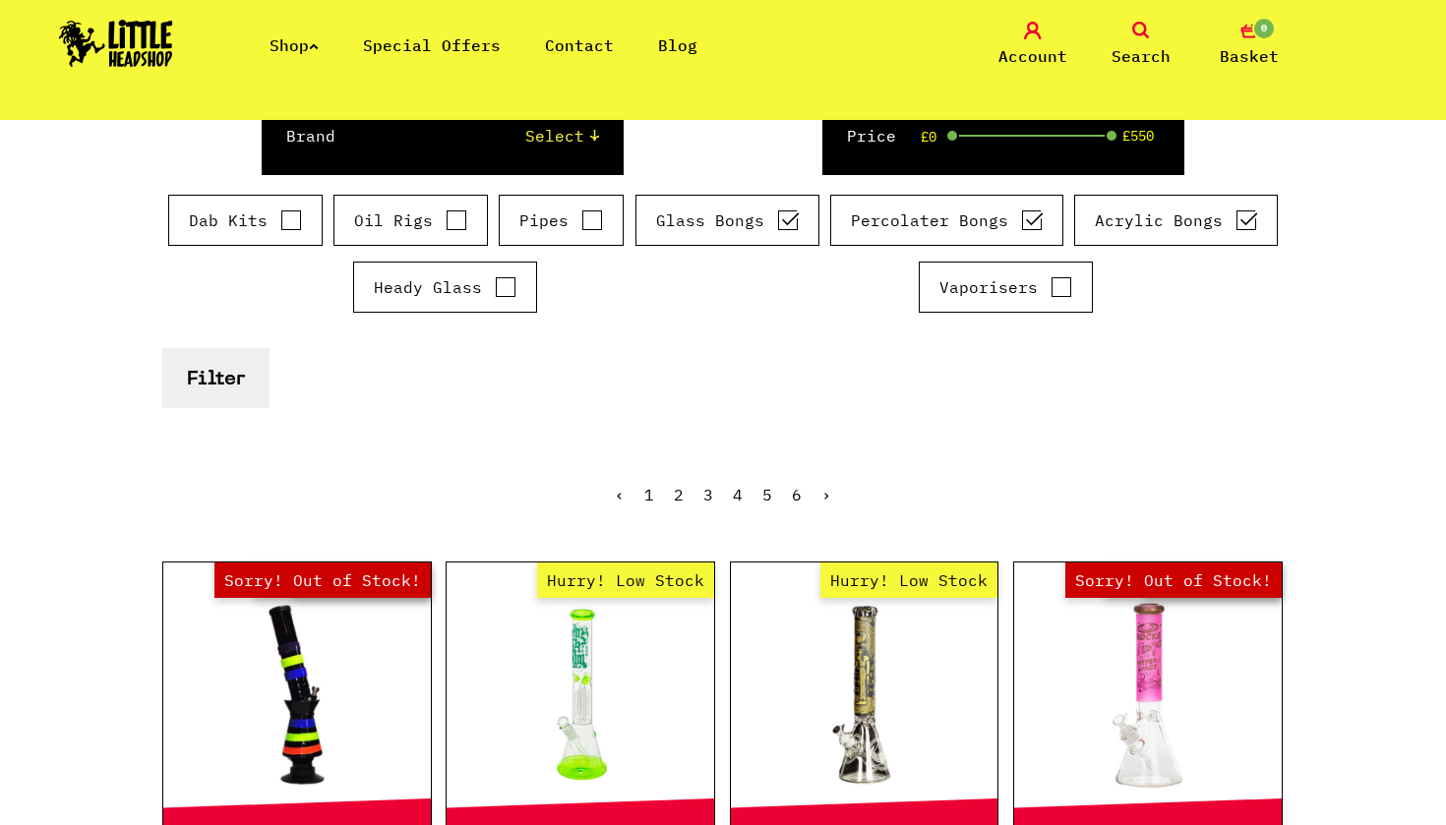
click at [214, 365] on button "Filter" at bounding box center [215, 378] width 107 height 60
